Goal: Information Seeking & Learning: Compare options

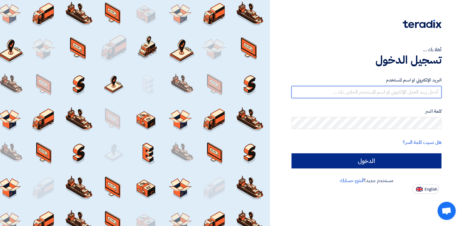
type input "[PERSON_NAME][EMAIL_ADDRESS][PERSON_NAME][DOMAIN_NAME]"
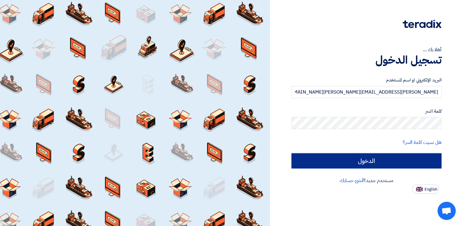
click at [371, 159] on input "الدخول" at bounding box center [366, 160] width 150 height 15
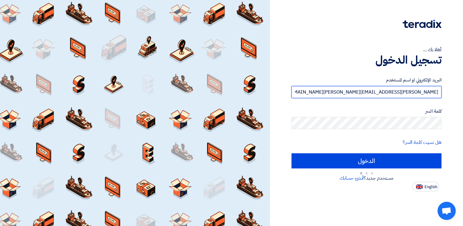
drag, startPoint x: 355, startPoint y: 92, endPoint x: 463, endPoint y: 92, distance: 108.7
click at [462, 92] on html "أهلا بك ... تسجيل الدخول البريد الإلكتروني او اسم [PERSON_NAME] [PERSON_NAME][E…" at bounding box center [231, 113] width 463 height 226
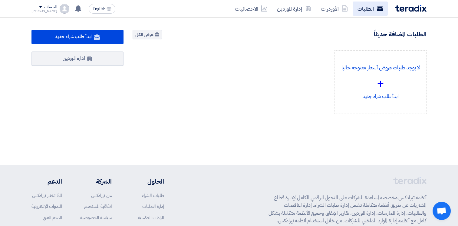
click at [361, 10] on link "الطلبات" at bounding box center [370, 9] width 35 height 14
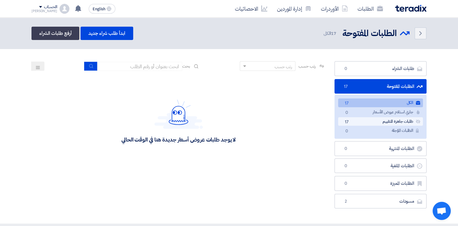
click at [354, 120] on link "طلبات جاهزة للتقييم طلبات جاهزة للتقييم 17" at bounding box center [380, 121] width 85 height 9
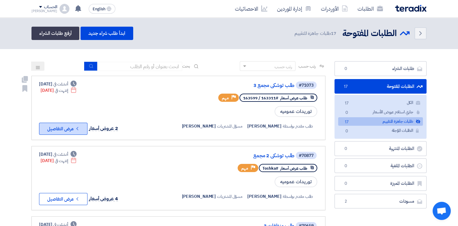
click at [58, 128] on button "Check details عرض التفاصيل" at bounding box center [63, 129] width 48 height 12
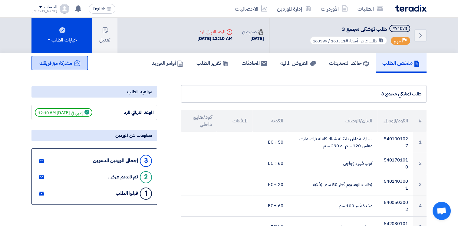
click at [65, 61] on span "مشاركة مع فريقك" at bounding box center [55, 63] width 33 height 7
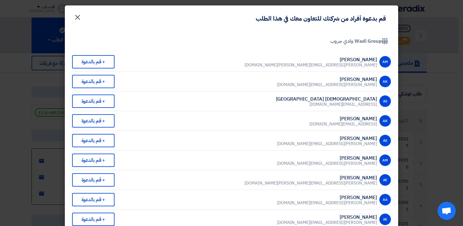
click at [79, 16] on span "×" at bounding box center [77, 17] width 7 height 18
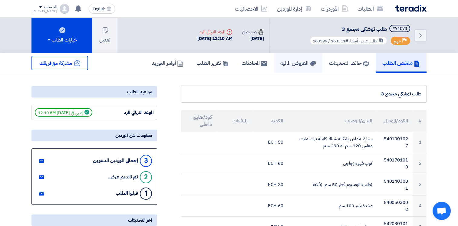
click at [305, 64] on h5 "العروض الماليه" at bounding box center [297, 62] width 35 height 7
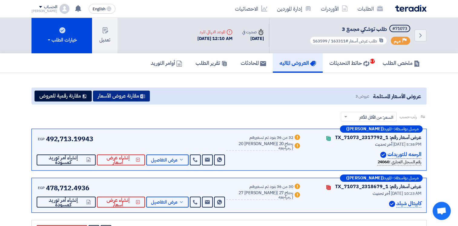
click at [133, 94] on button "مقارنة عروض الأسعار" at bounding box center [121, 96] width 57 height 11
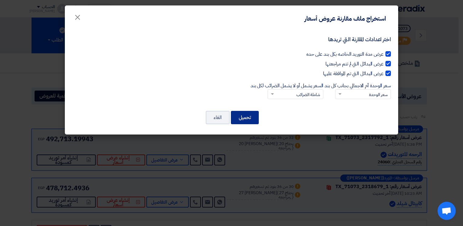
click at [238, 113] on button "تحميل" at bounding box center [245, 117] width 28 height 13
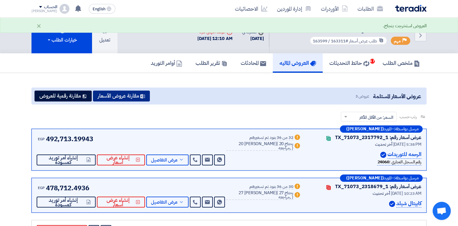
click at [111, 91] on button "مقارنة عروض الأسعار" at bounding box center [121, 96] width 57 height 11
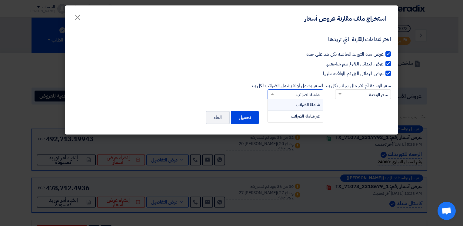
click at [308, 91] on input "السعر يشمل أو لا يشمل الضرائب لكل بند × شاملة الضرائب شاملة الضرائب غير شاملة ا…" at bounding box center [299, 95] width 44 height 10
click at [293, 49] on div "اختر اعدادات المقارنة التي تريدها عرض مدة التوريد الخاصه بكل بند على حده عرض ال…" at bounding box center [231, 67] width 318 height 75
click at [288, 95] on input "السعر يشمل أو لا يشمل الضرائب لكل بند × شاملة الضرائب شاملة الضرائب غير شاملة ا…" at bounding box center [299, 95] width 44 height 10
click at [284, 66] on label "عرض البدائل التي لم تتم مراجعتها" at bounding box center [231, 63] width 318 height 7
click at [379, 64] on input "عرض البدائل التي لم تتم مراجعتها" at bounding box center [381, 62] width 4 height 4
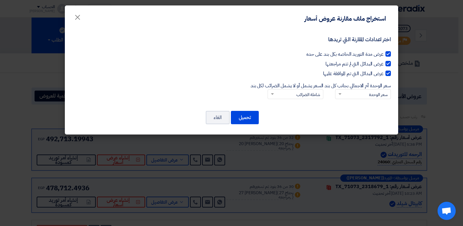
checkbox input "false"
click at [77, 18] on span "×" at bounding box center [77, 17] width 7 height 18
